Goal: Task Accomplishment & Management: Manage account settings

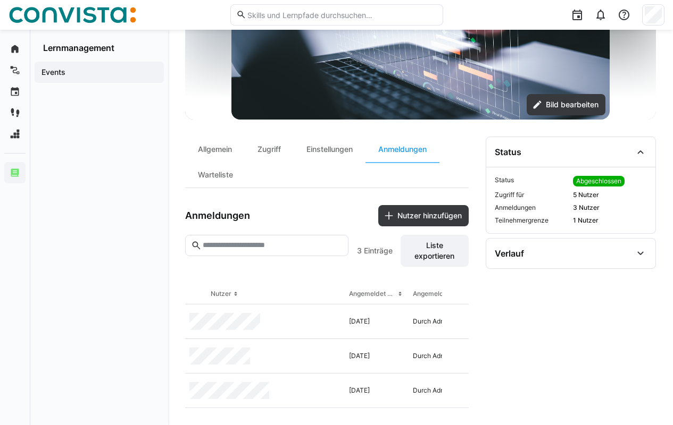
scroll to position [0, 105]
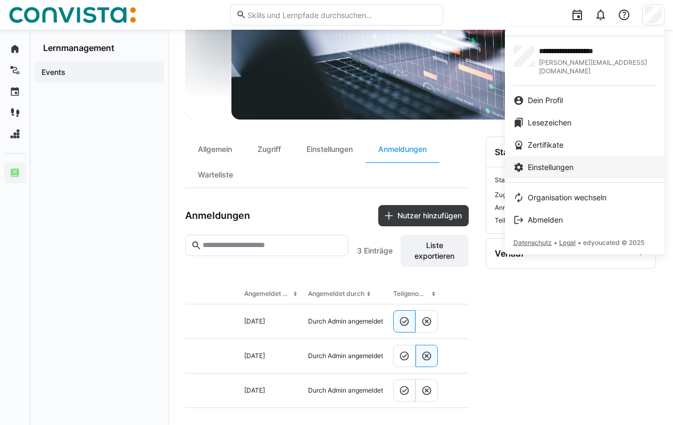
click at [558, 163] on span "Einstellungen" at bounding box center [551, 167] width 46 height 11
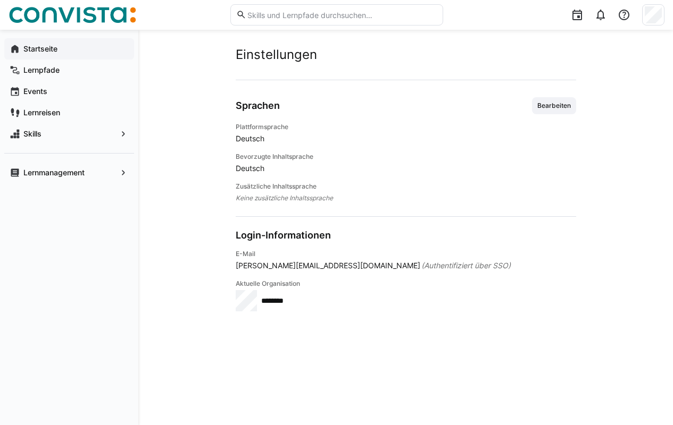
click at [65, 51] on span "Startseite" at bounding box center [75, 49] width 107 height 11
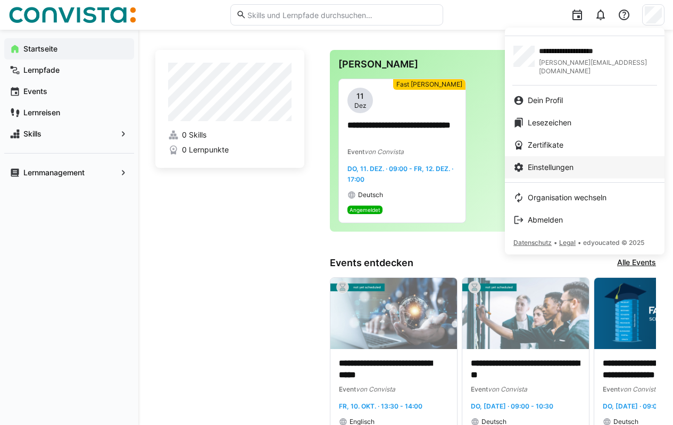
click at [552, 156] on link "Einstellungen" at bounding box center [585, 167] width 160 height 22
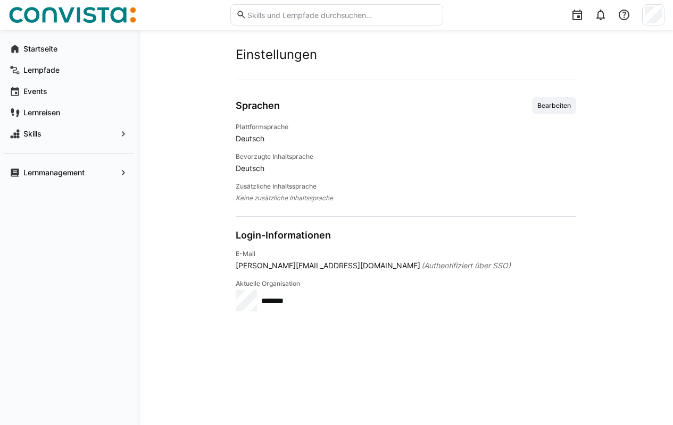
click at [247, 136] on span "Deutsch" at bounding box center [406, 138] width 340 height 11
click at [553, 104] on span "Bearbeiten" at bounding box center [554, 106] width 36 height 9
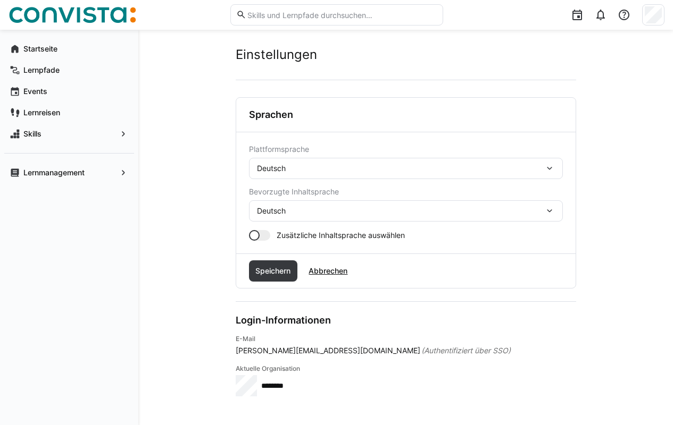
click at [346, 174] on div "Deutsch" at bounding box center [406, 168] width 314 height 21
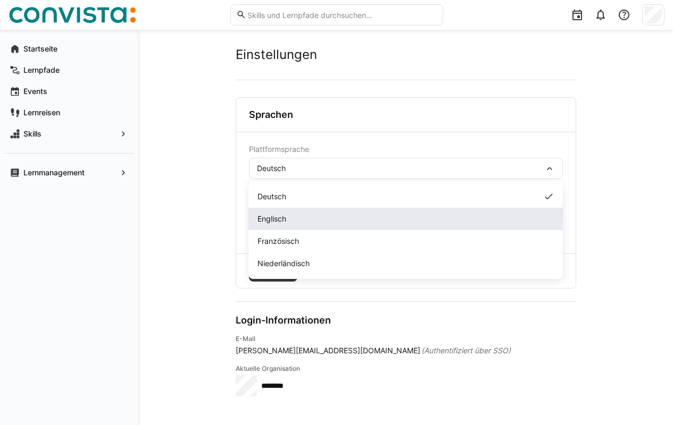
click at [296, 219] on div "Englisch" at bounding box center [405, 219] width 297 height 11
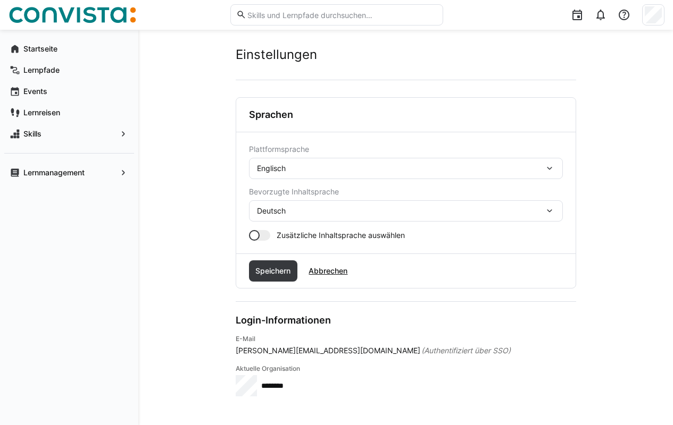
click at [303, 208] on div "Deutsch" at bounding box center [400, 211] width 287 height 10
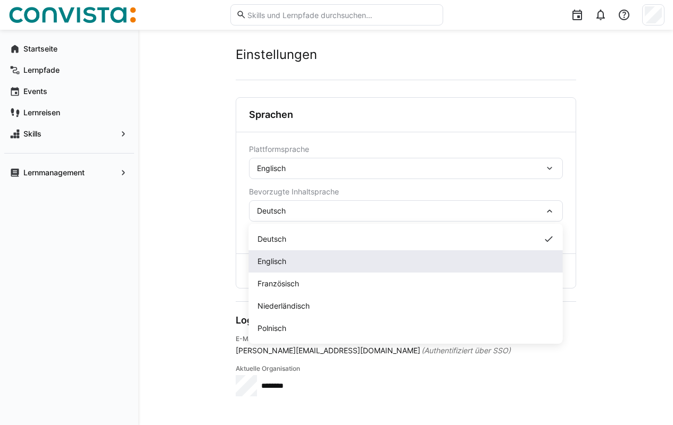
click at [289, 264] on div "Englisch" at bounding box center [405, 261] width 297 height 11
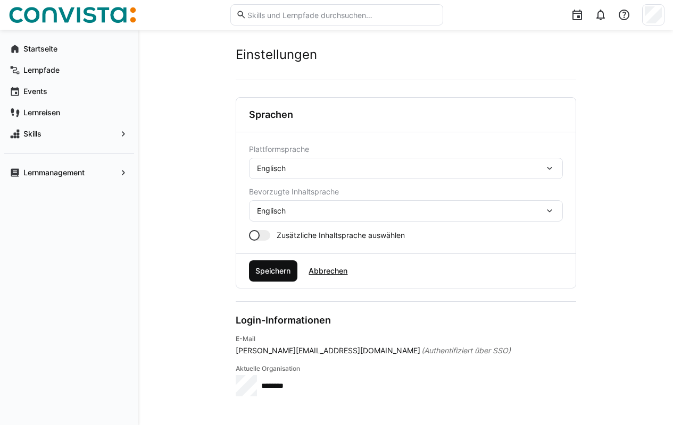
click at [285, 271] on span "Speichern" at bounding box center [273, 271] width 38 height 11
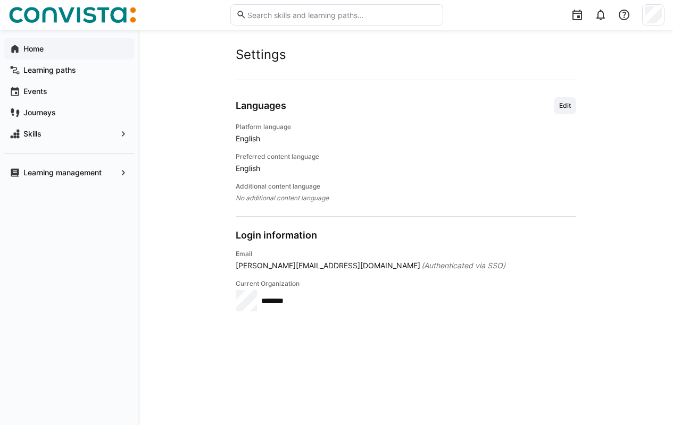
click at [0, 0] on app-navigation-label "Home" at bounding box center [0, 0] width 0 height 0
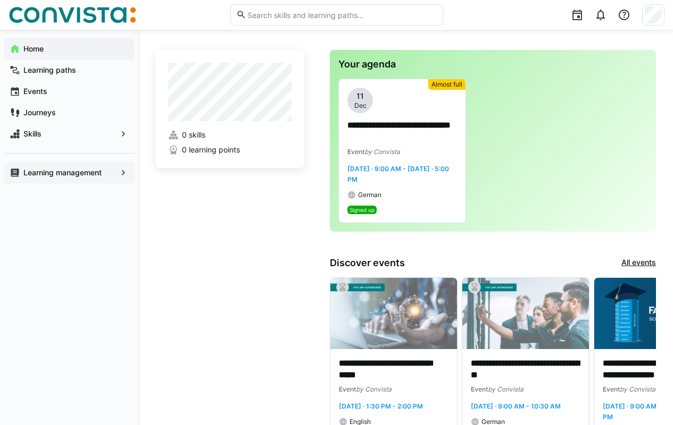
click at [0, 0] on app-navigation-label "Learning management" at bounding box center [0, 0] width 0 height 0
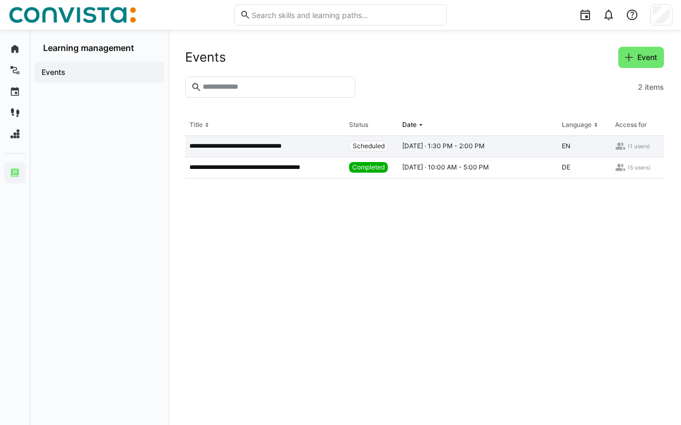
click at [296, 145] on p "**********" at bounding box center [247, 146] width 116 height 9
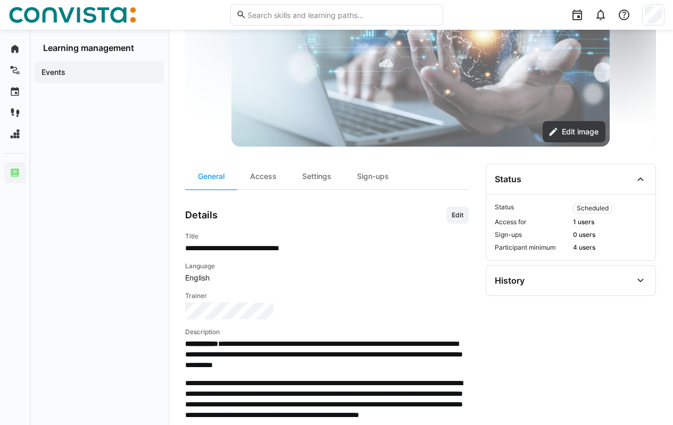
scroll to position [156, 0]
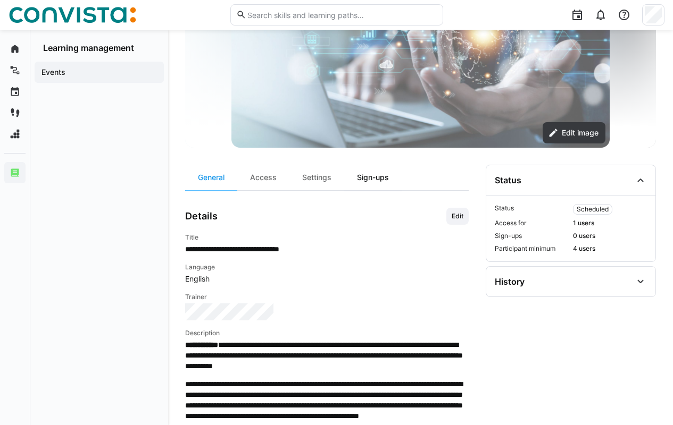
click at [379, 182] on div "Sign-ups" at bounding box center [372, 178] width 57 height 26
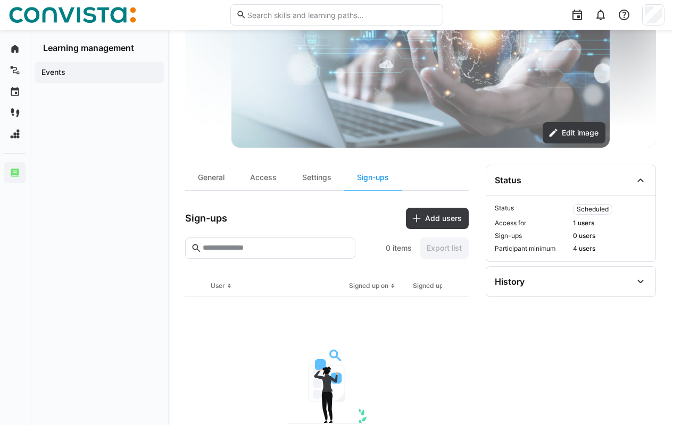
click at [202, 330] on app-empty-results "No elements found There are currently no elements" at bounding box center [326, 386] width 283 height 178
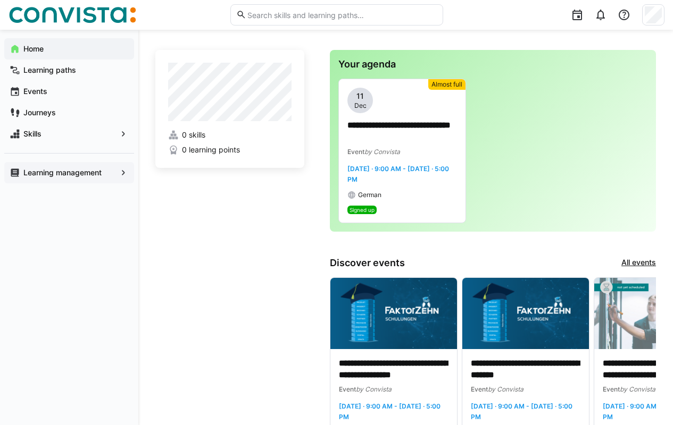
click at [0, 0] on app-navigation-label "Learning management" at bounding box center [0, 0] width 0 height 0
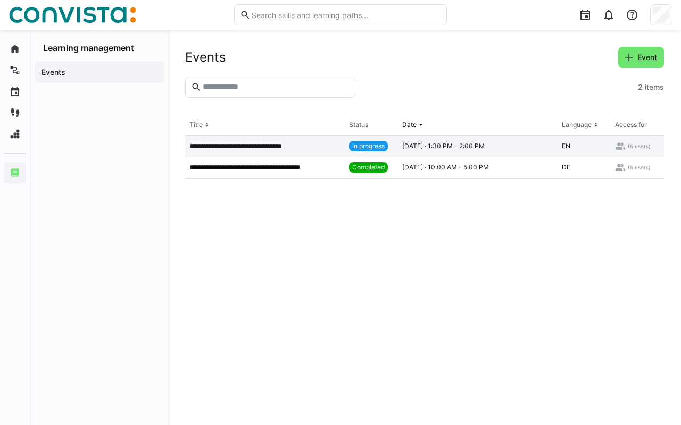
click at [276, 147] on p "**********" at bounding box center [247, 146] width 116 height 9
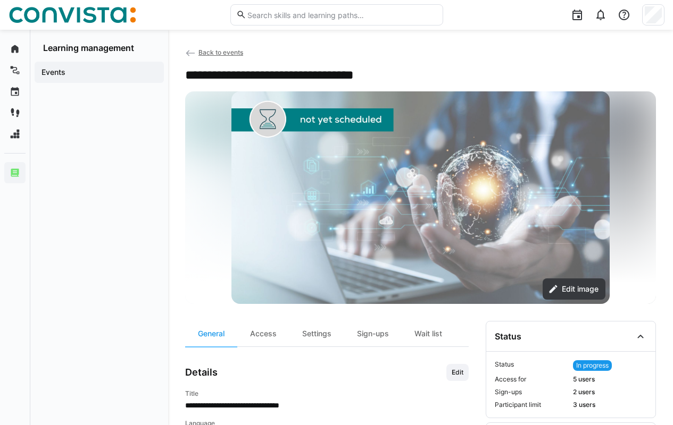
scroll to position [372, 0]
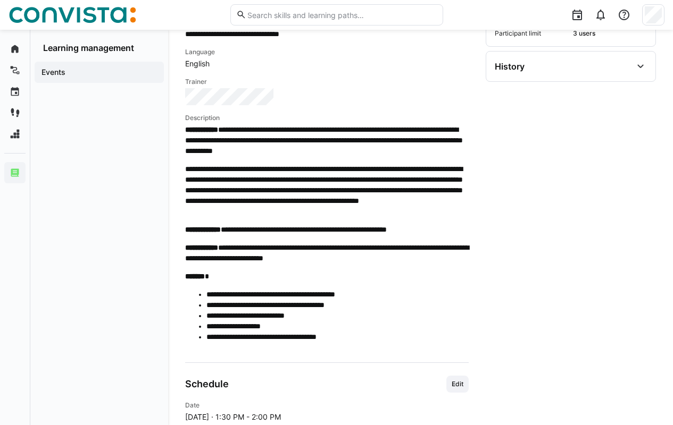
drag, startPoint x: 675, startPoint y: 91, endPoint x: 678, endPoint y: 238, distance: 146.8
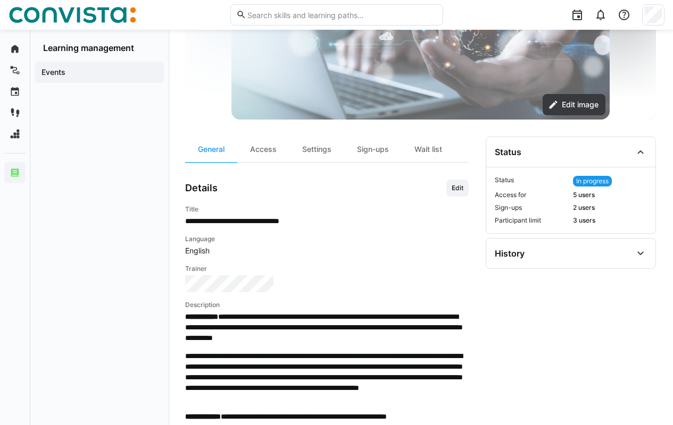
scroll to position [183, 0]
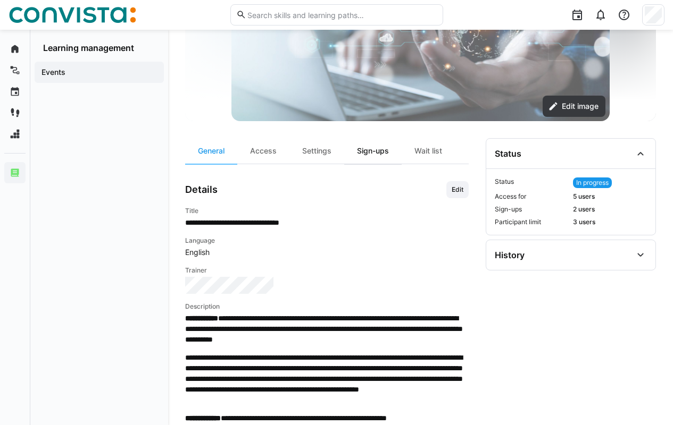
click at [379, 155] on div "Sign-ups" at bounding box center [372, 151] width 57 height 26
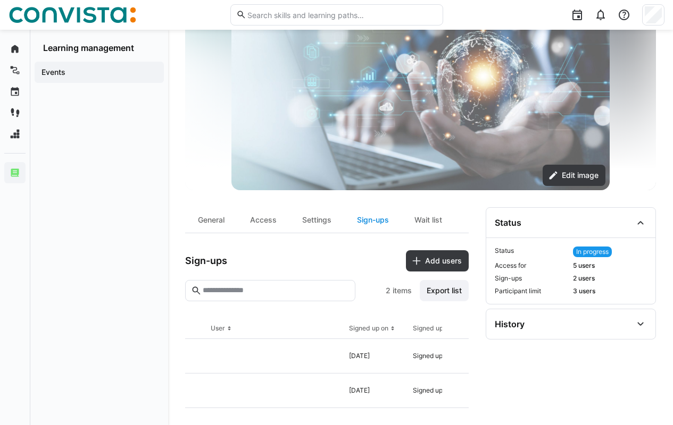
scroll to position [119, 0]
click at [433, 217] on div "Wait list" at bounding box center [428, 220] width 53 height 26
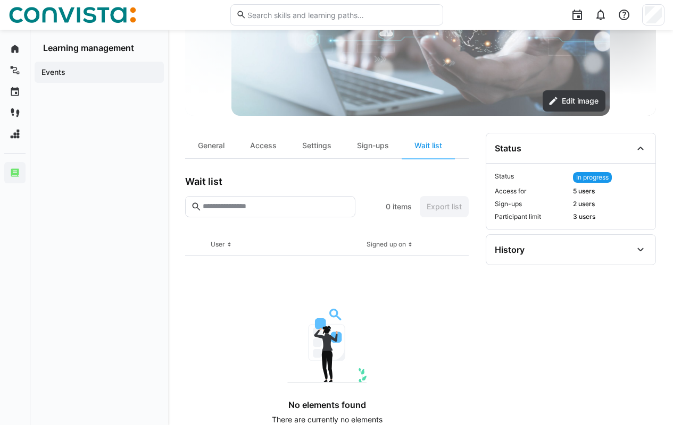
scroll to position [214, 0]
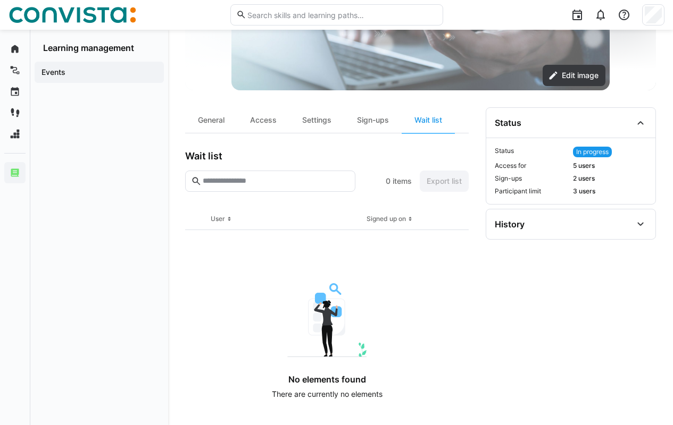
drag, startPoint x: 677, startPoint y: 266, endPoint x: 675, endPoint y: 411, distance: 144.1
click at [214, 121] on div "General" at bounding box center [211, 120] width 52 height 26
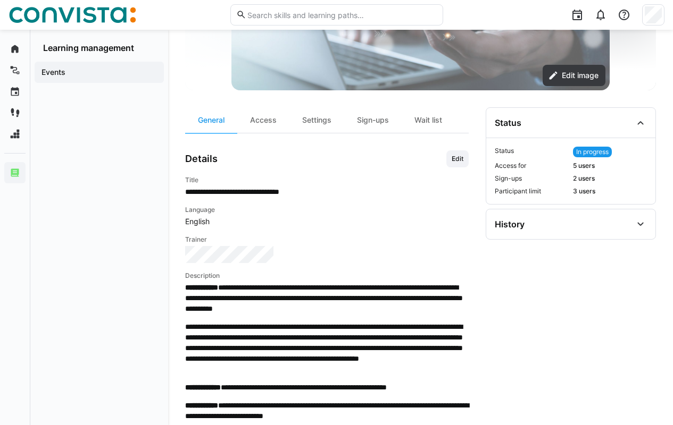
scroll to position [591, 0]
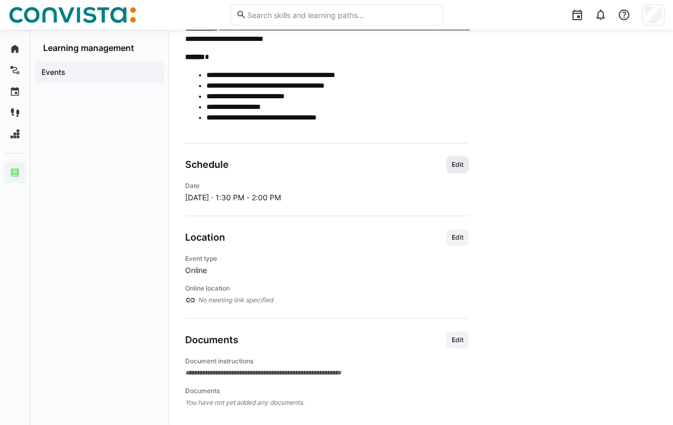
click at [461, 170] on span "Edit" at bounding box center [457, 164] width 22 height 17
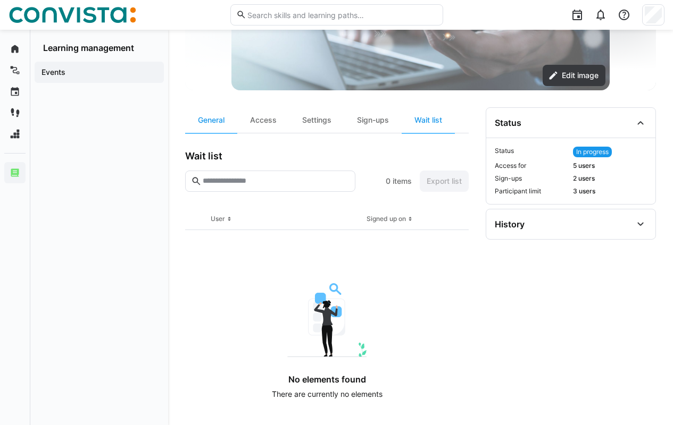
scroll to position [214, 0]
click at [218, 122] on div "General" at bounding box center [211, 120] width 52 height 26
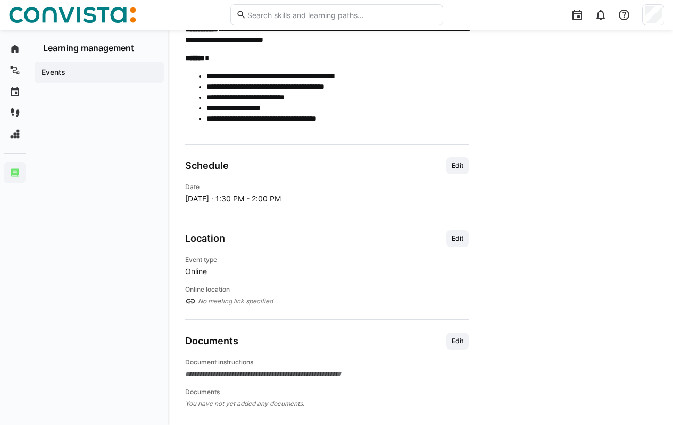
scroll to position [591, 0]
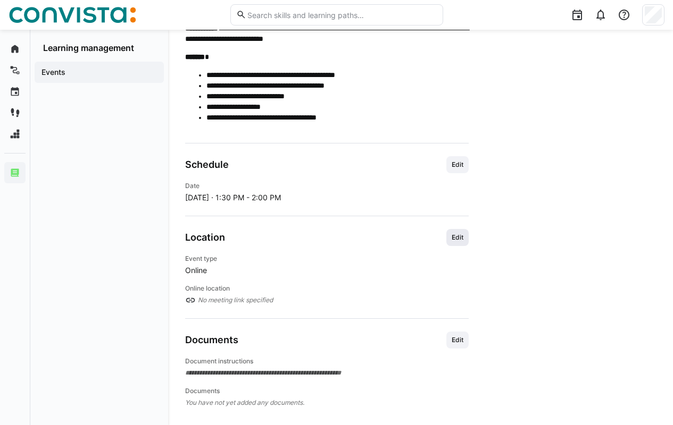
click at [460, 241] on span "Edit" at bounding box center [457, 237] width 14 height 9
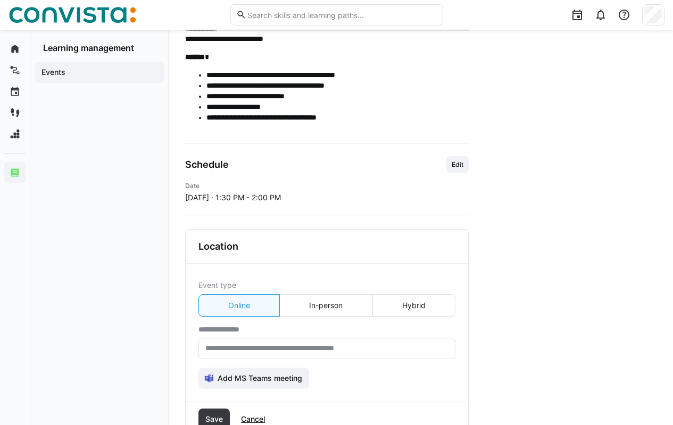
scroll to position [723, 0]
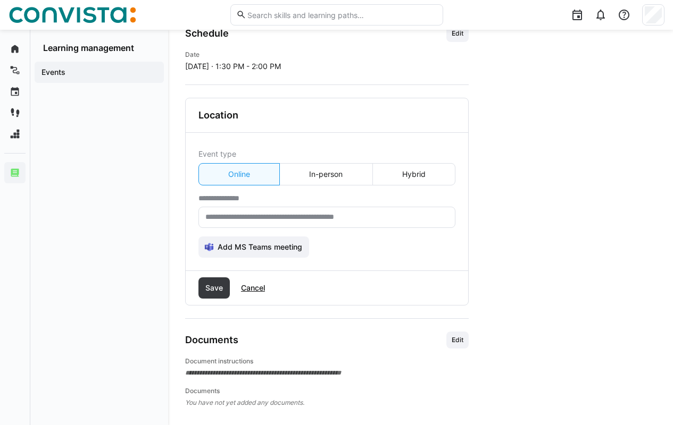
click at [408, 221] on input "text" at bounding box center [326, 218] width 245 height 10
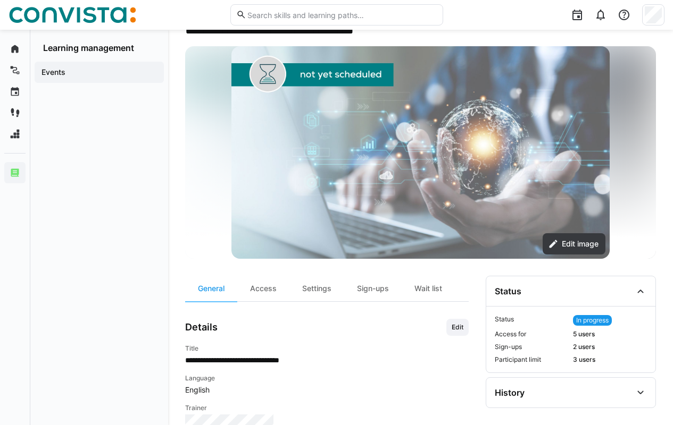
scroll to position [31, 0]
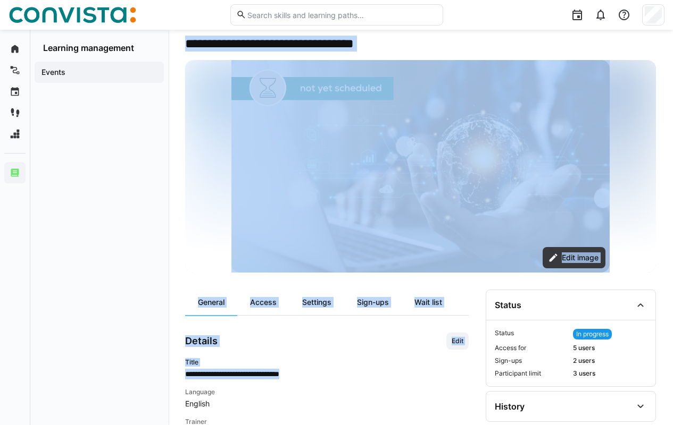
drag, startPoint x: 322, startPoint y: 374, endPoint x: 185, endPoint y: 374, distance: 137.2
click at [344, 374] on p "**********" at bounding box center [326, 374] width 283 height 11
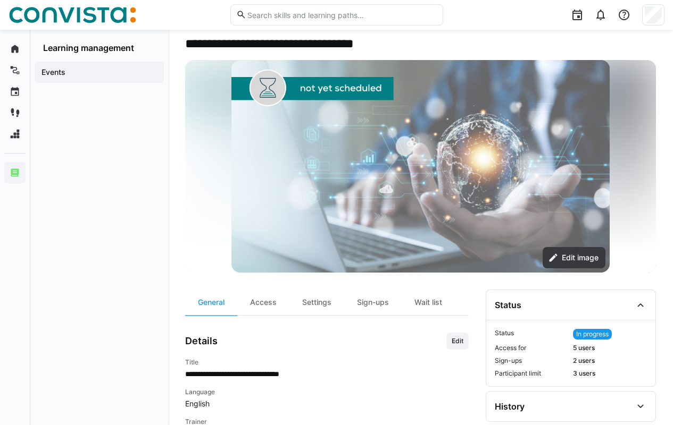
click at [316, 373] on p "**********" at bounding box center [326, 374] width 283 height 11
drag, startPoint x: 319, startPoint y: 374, endPoint x: 187, endPoint y: 375, distance: 131.4
click at [187, 375] on p "**********" at bounding box center [326, 374] width 283 height 11
copy p "**********"
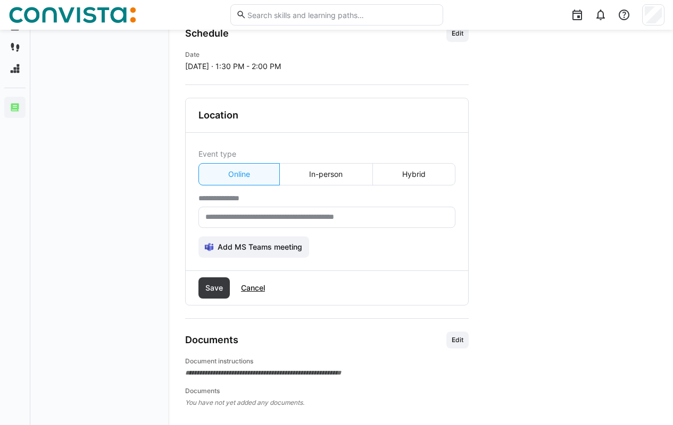
scroll to position [660, 0]
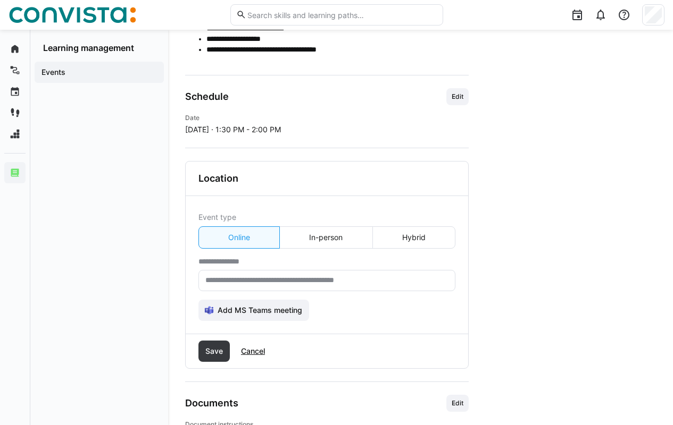
click at [400, 281] on input "text" at bounding box center [326, 281] width 245 height 10
paste input "**********"
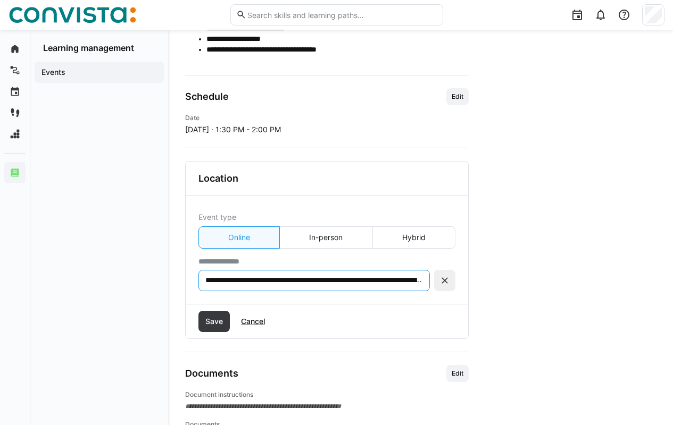
scroll to position [0, 827]
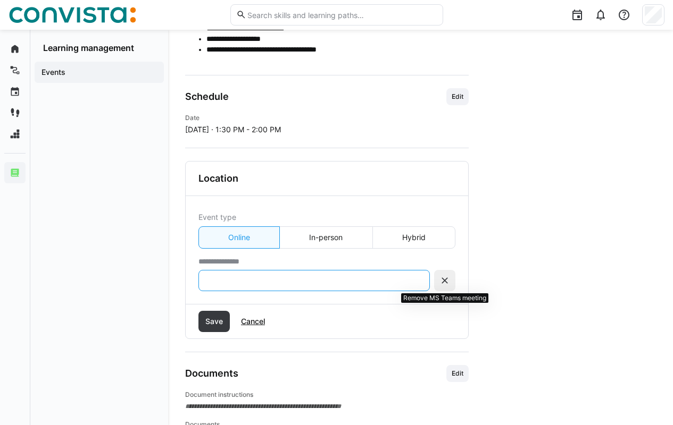
type input "**********"
click at [480, 249] on div "**********" at bounding box center [420, 52] width 471 height 780
